Goal: Task Accomplishment & Management: Manage account settings

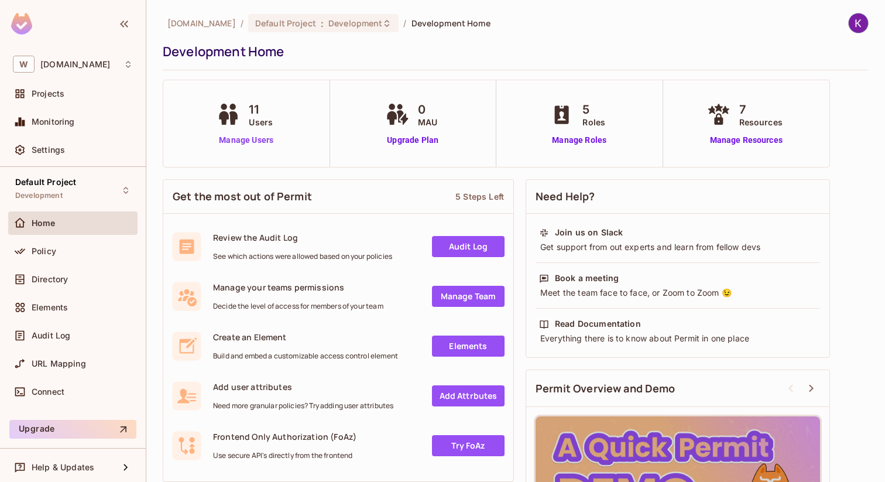
click at [261, 139] on link "Manage Users" at bounding box center [246, 140] width 65 height 12
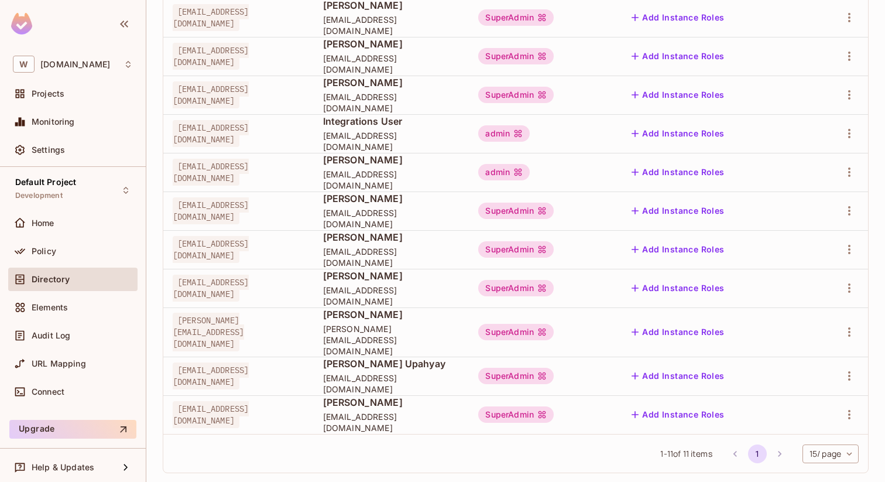
scroll to position [181, 0]
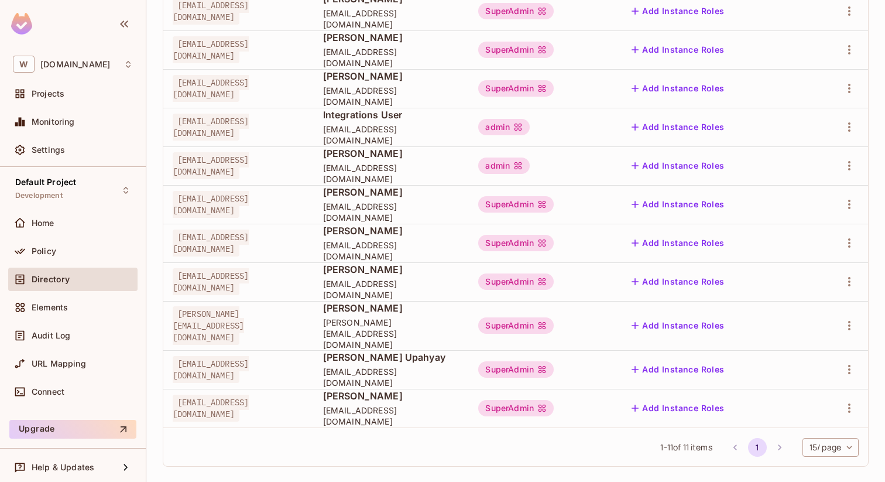
click at [296, 237] on div "apandey@withpronto.com" at bounding box center [239, 242] width 132 height 23
